Goal: Navigation & Orientation: Find specific page/section

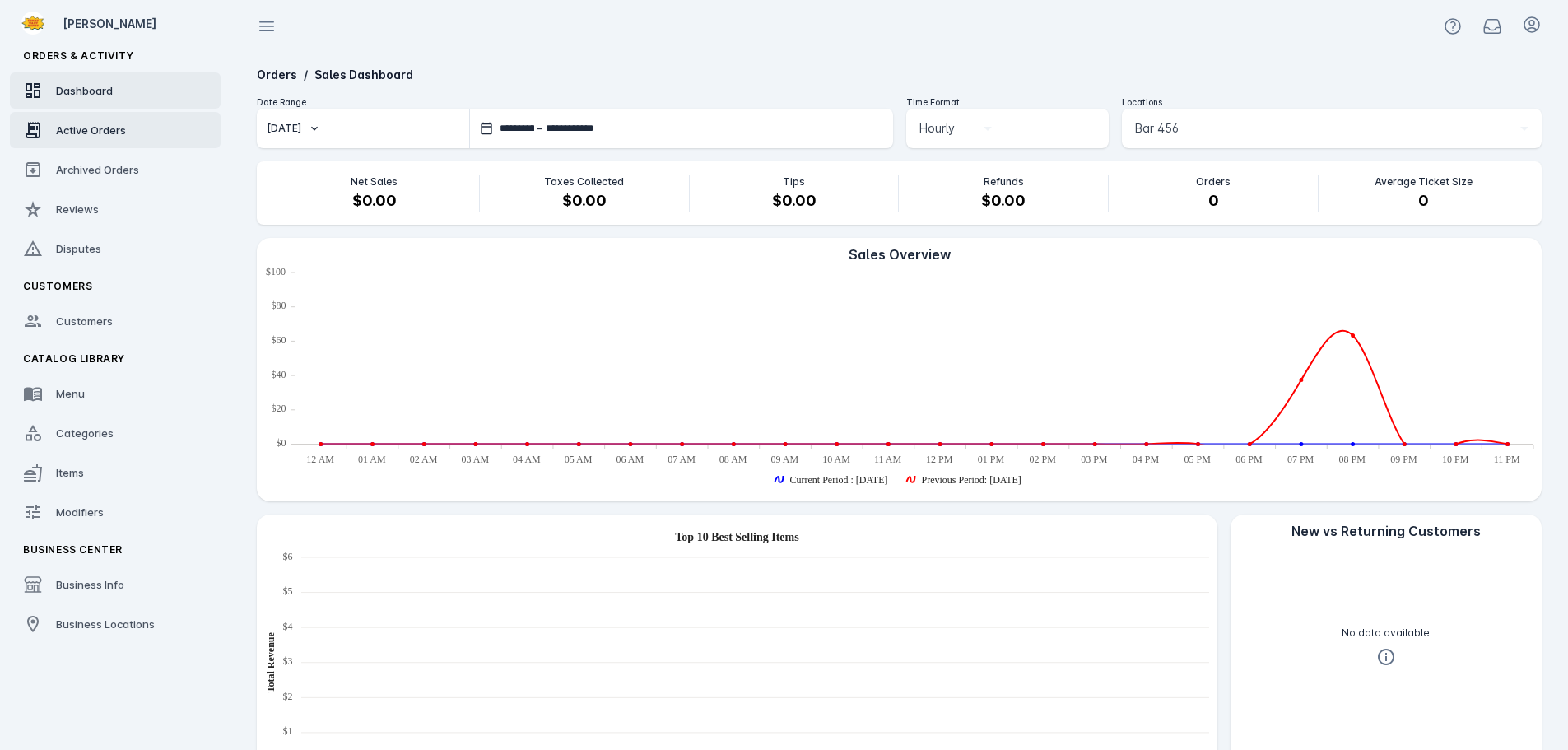
click at [93, 142] on link "Active Orders" at bounding box center [115, 130] width 211 height 36
